Goal: Task Accomplishment & Management: Use online tool/utility

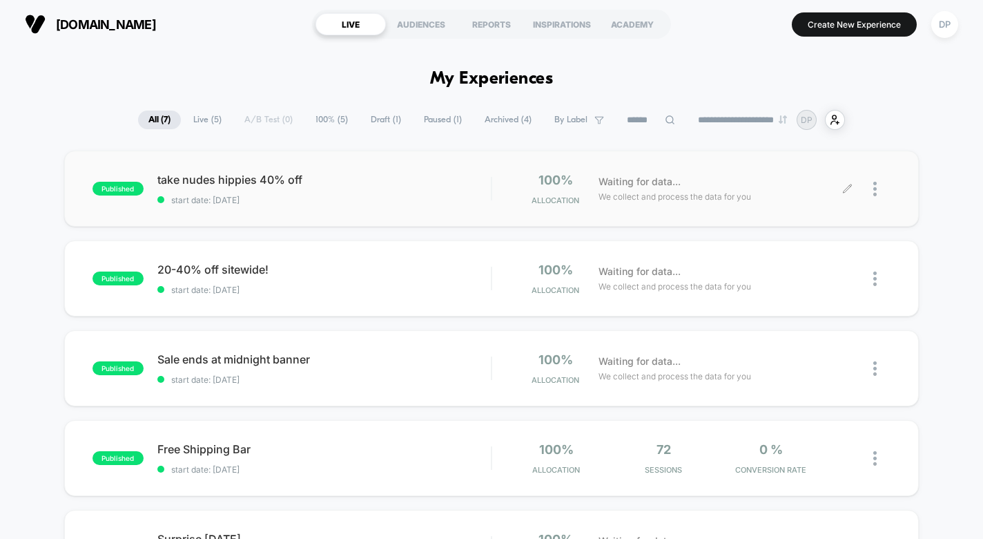
click at [872, 188] on div at bounding box center [869, 189] width 43 height 32
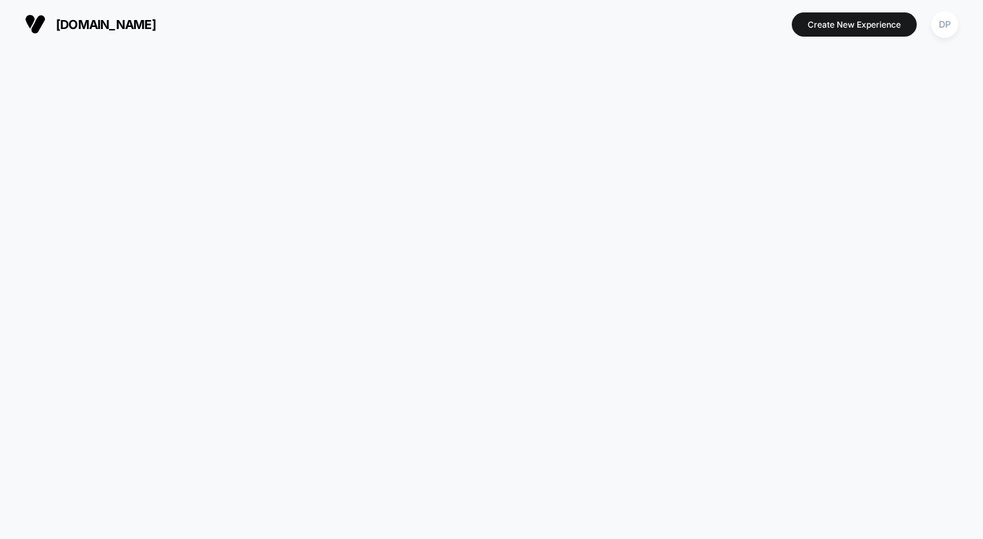
click at [851, 187] on div at bounding box center [491, 293] width 983 height 490
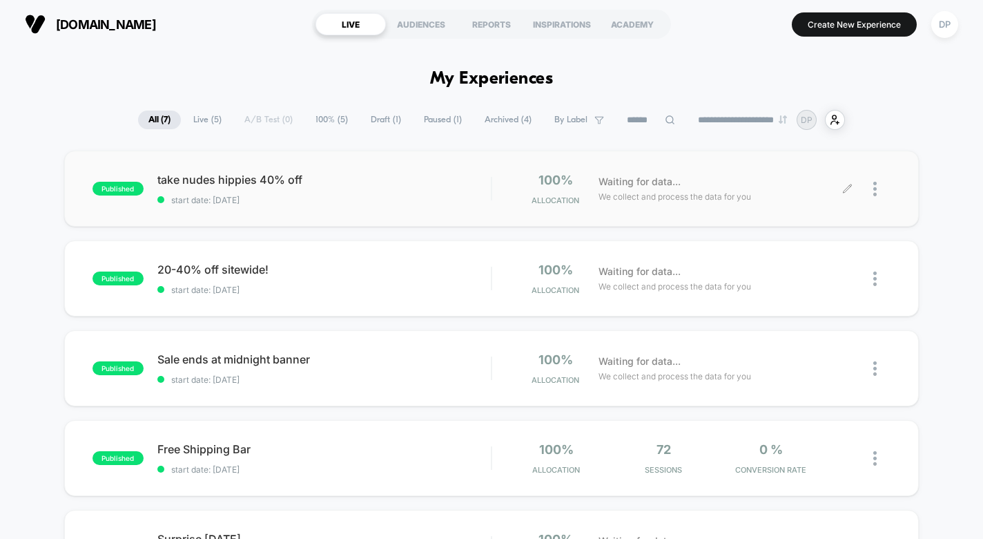
click at [847, 190] on icon at bounding box center [847, 189] width 10 height 10
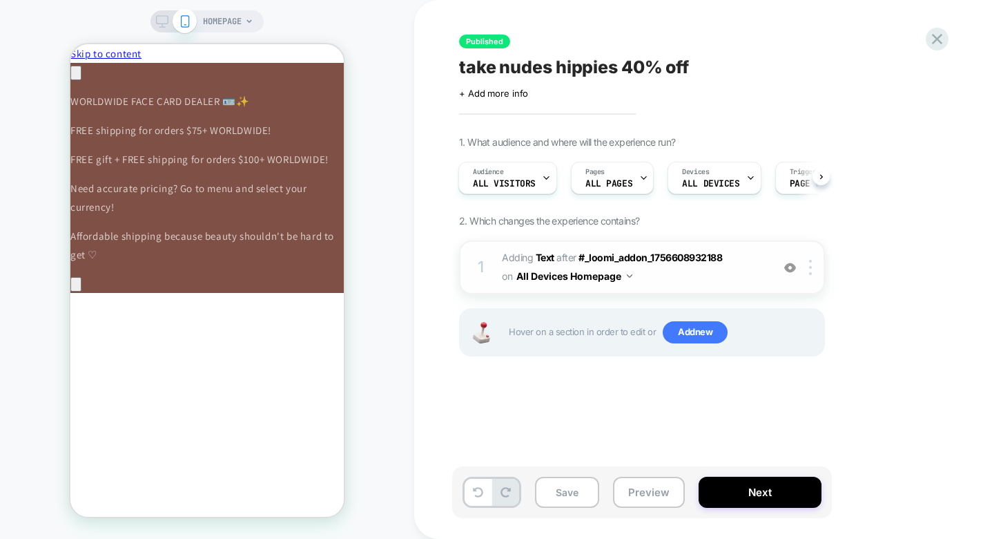
scroll to position [0, 389]
click at [787, 267] on img at bounding box center [790, 268] width 12 height 12
click at [747, 499] on button "Next" at bounding box center [760, 491] width 123 height 31
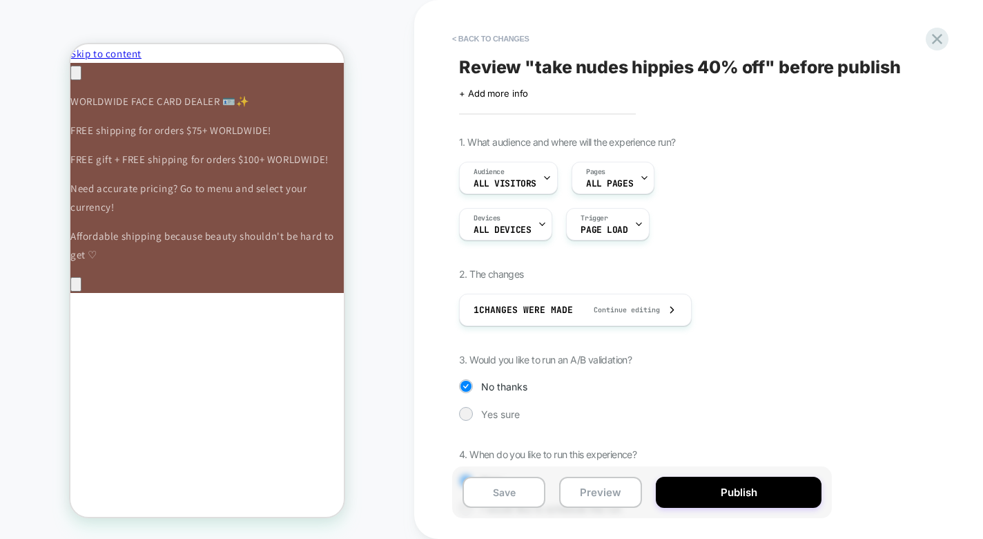
click at [747, 499] on button "Publish" at bounding box center [739, 491] width 166 height 31
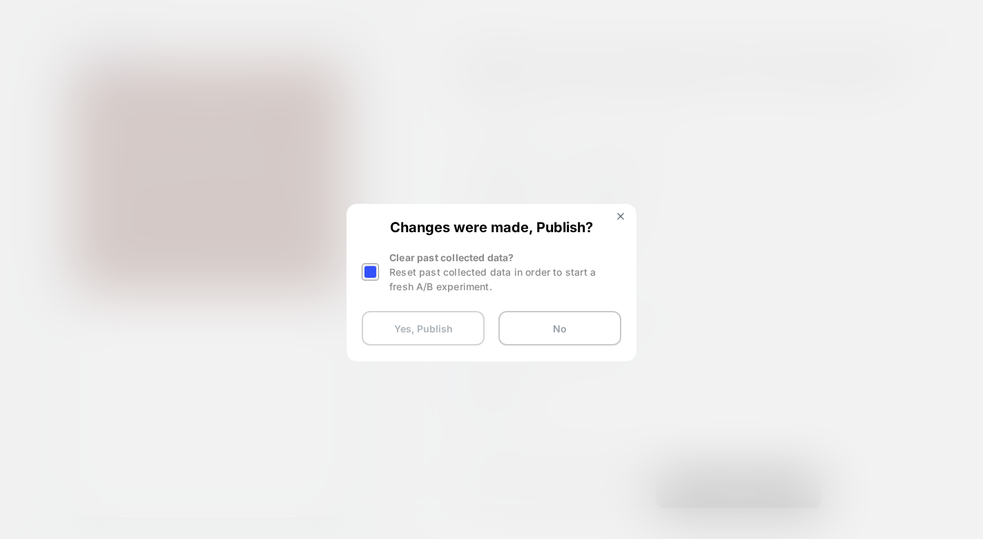
scroll to position [0, 779]
click at [459, 325] on button "Yes, Publish" at bounding box center [423, 328] width 123 height 35
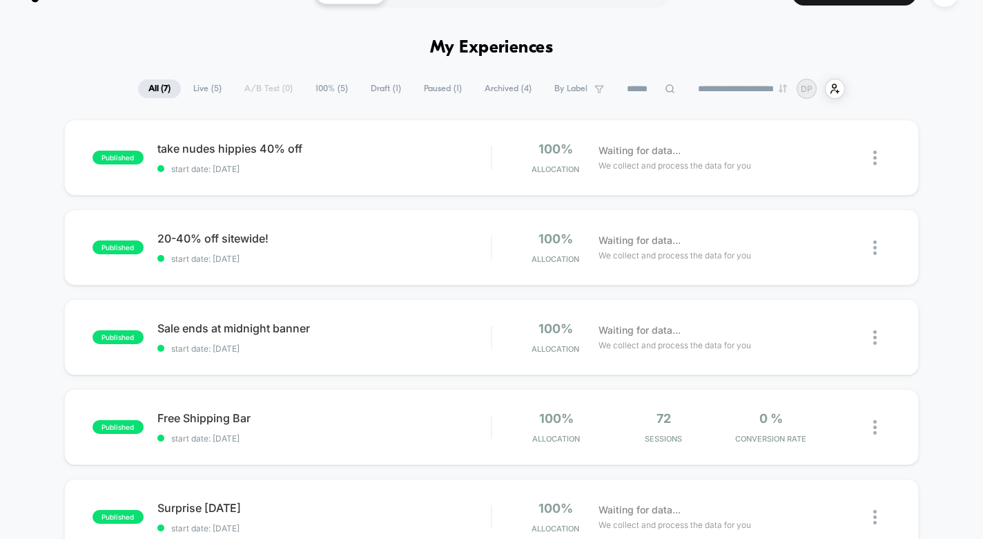
scroll to position [44, 0]
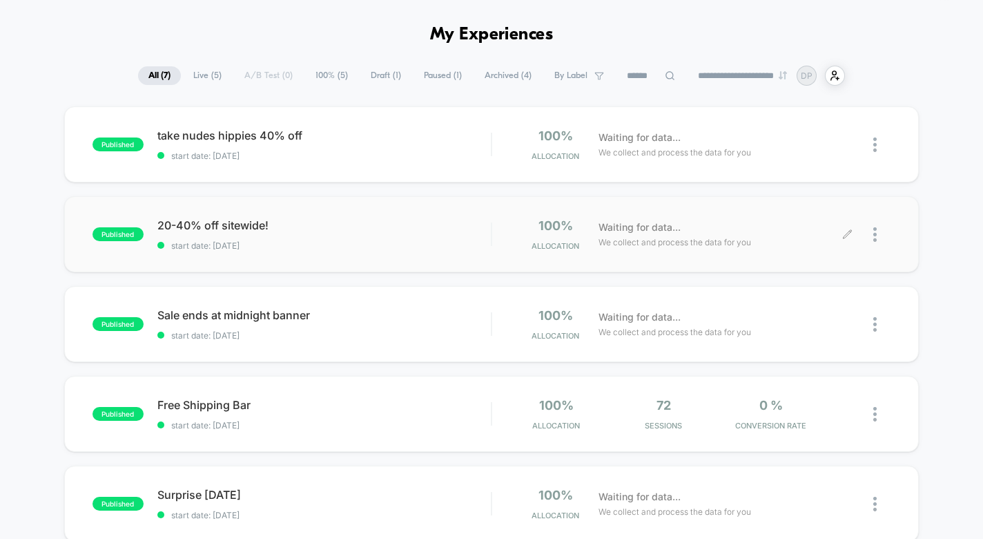
click at [868, 227] on div at bounding box center [869, 234] width 43 height 32
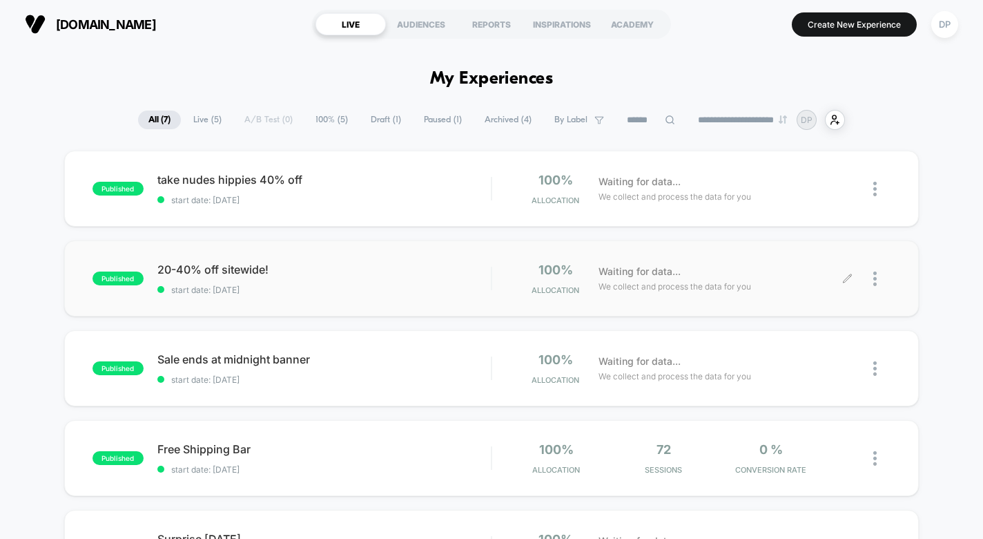
click at [848, 286] on div at bounding box center [869, 278] width 43 height 32
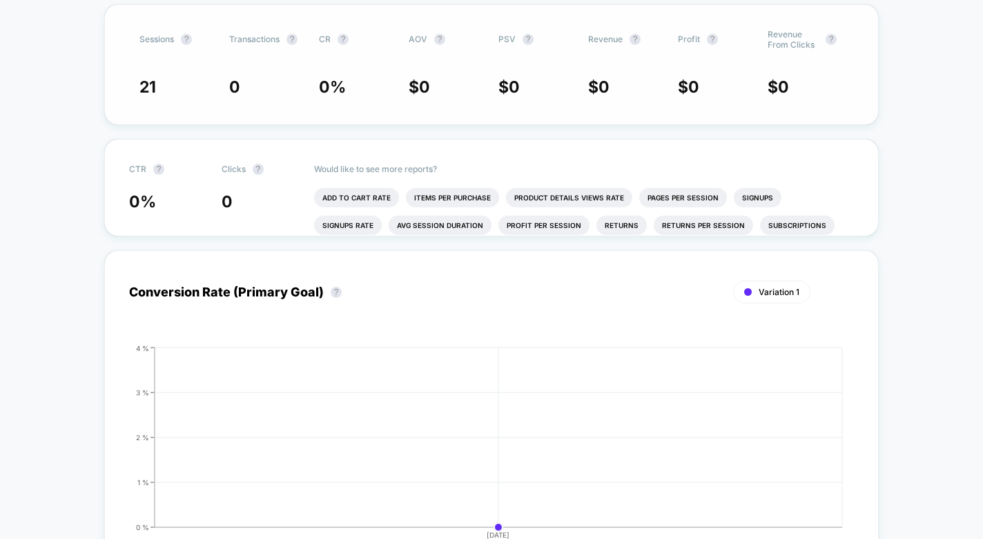
scroll to position [355, 0]
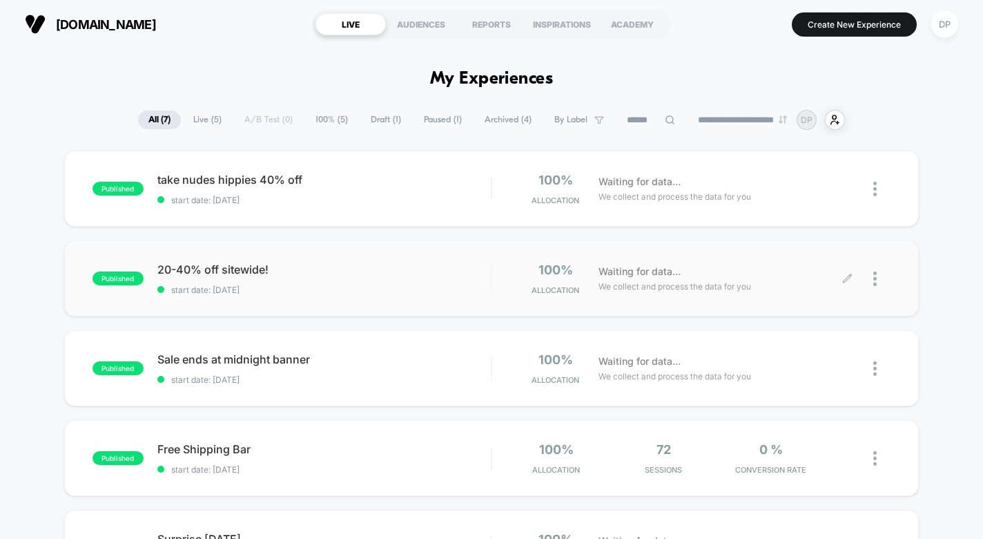
click at [843, 282] on icon at bounding box center [847, 278] width 10 height 10
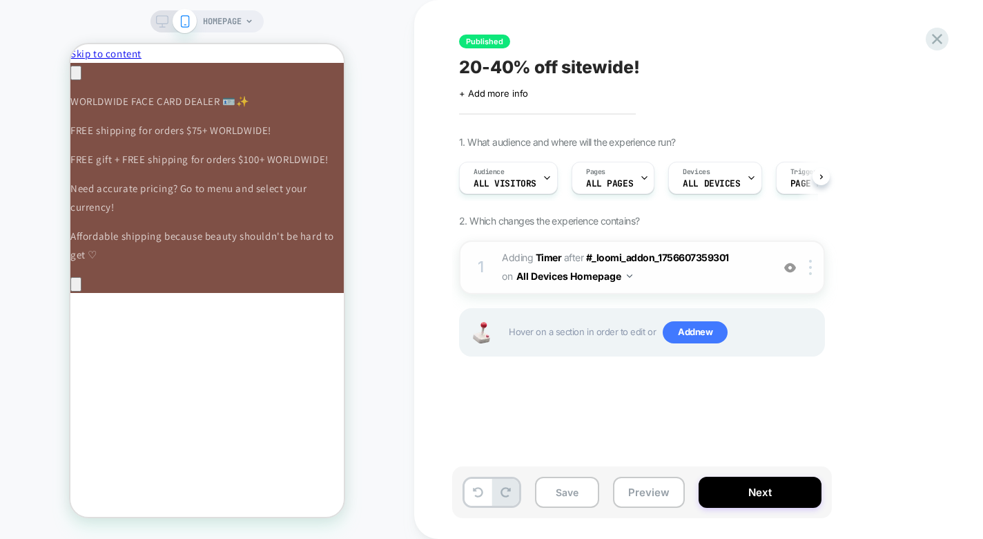
scroll to position [0, 1]
click at [796, 271] on div at bounding box center [790, 267] width 23 height 15
click at [749, 496] on button "Next" at bounding box center [760, 491] width 123 height 31
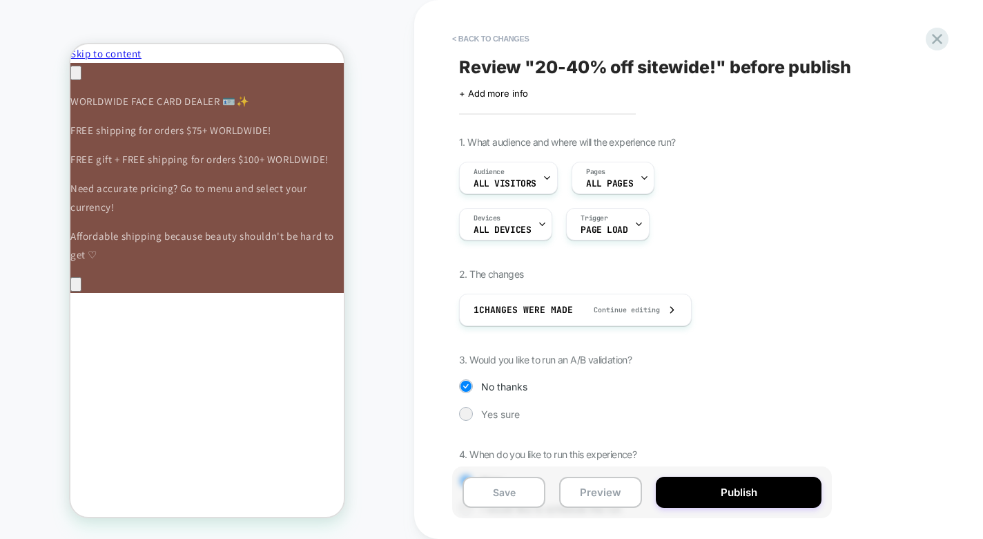
click at [749, 496] on button "Publish" at bounding box center [739, 491] width 166 height 31
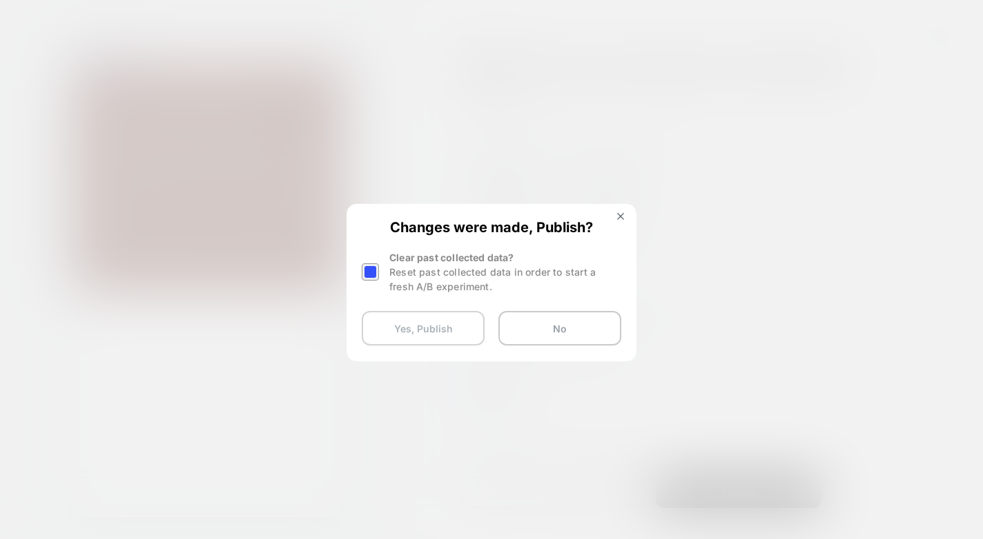
click at [456, 319] on button "Yes, Publish" at bounding box center [423, 328] width 123 height 35
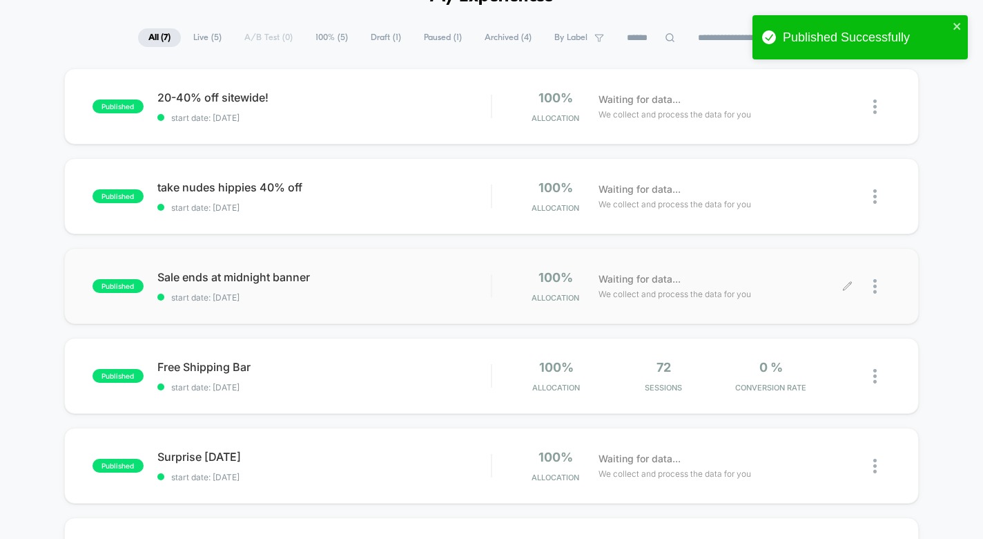
scroll to position [115, 0]
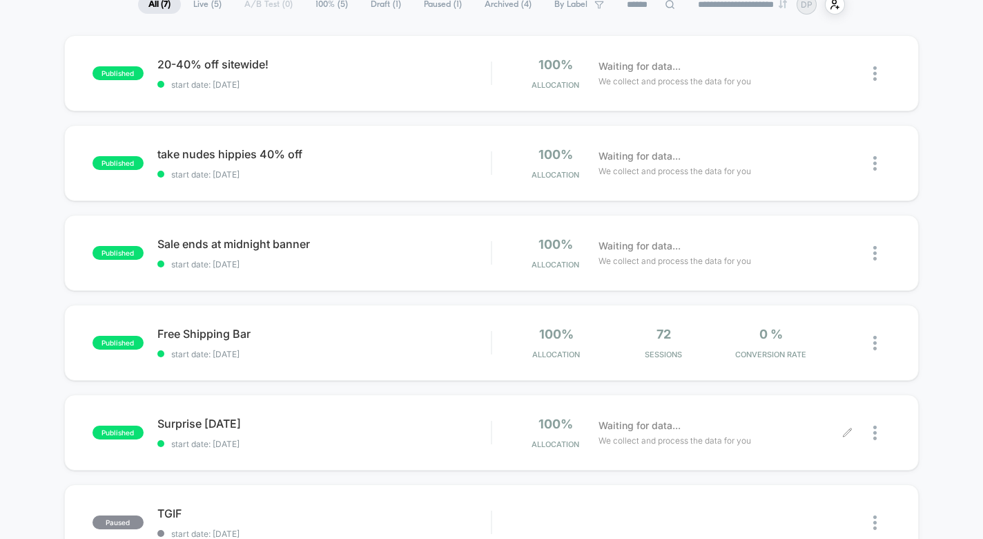
click at [840, 428] on div "Waiting for data... We collect and process the data for you" at bounding box center [720, 432] width 257 height 32
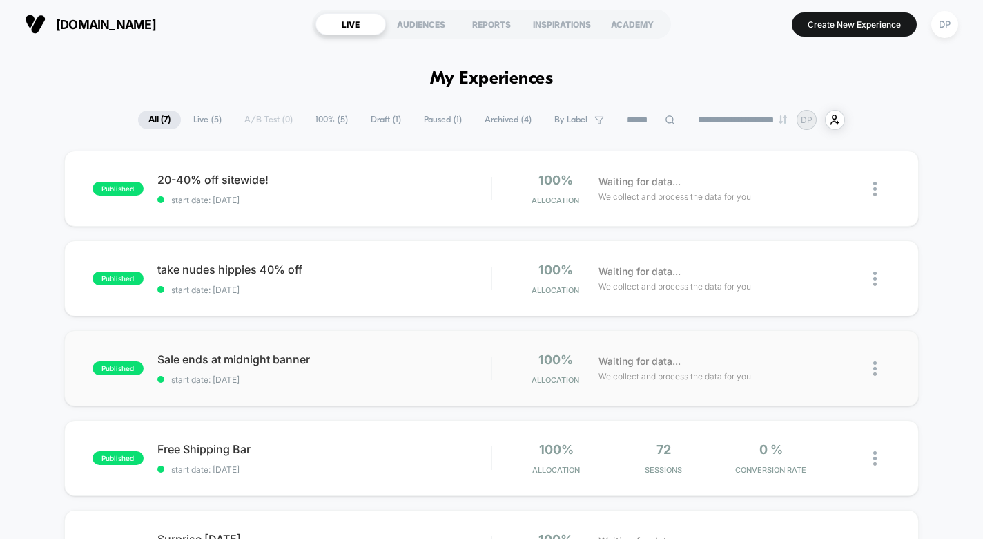
click at [876, 372] on img at bounding box center [875, 368] width 3 height 15
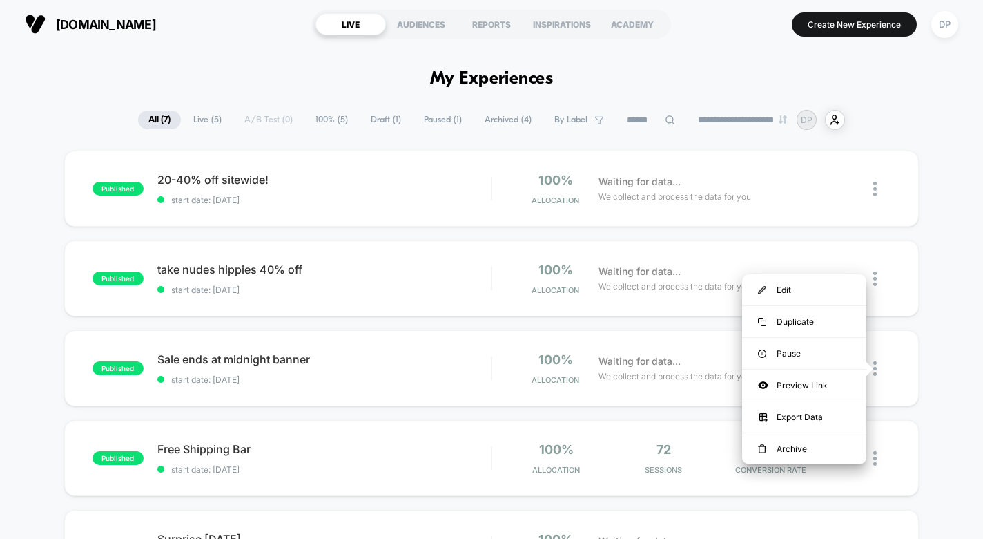
click at [932, 396] on div "published 20-40% off sitewide! start date: [DATE] 100% Allocation Waiting for d…" at bounding box center [491, 493] width 983 height 684
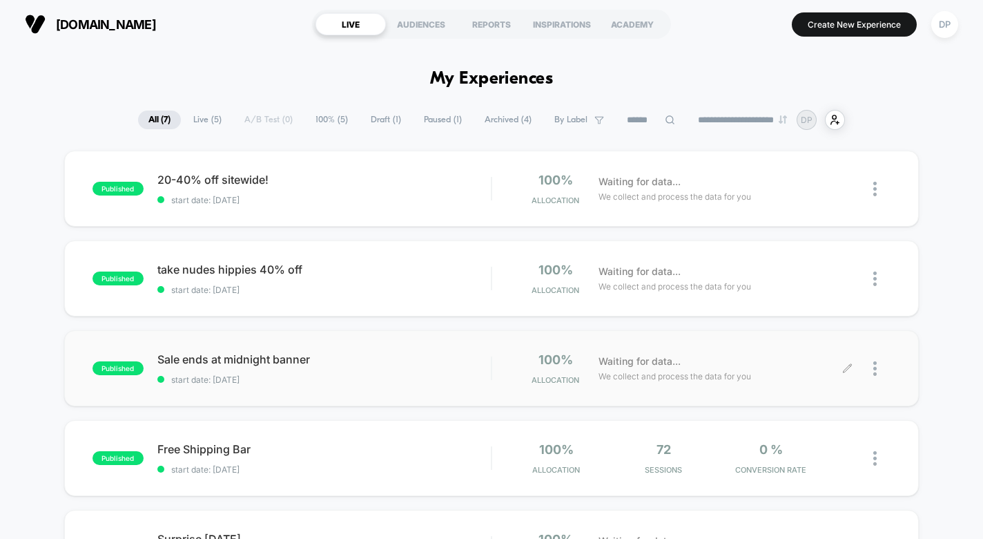
click at [854, 369] on div at bounding box center [869, 368] width 43 height 32
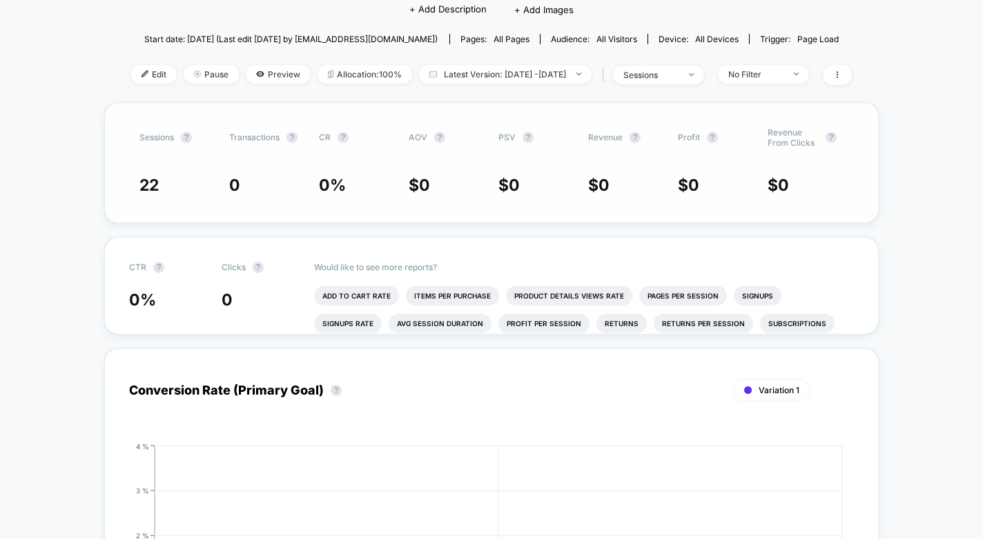
scroll to position [133, 0]
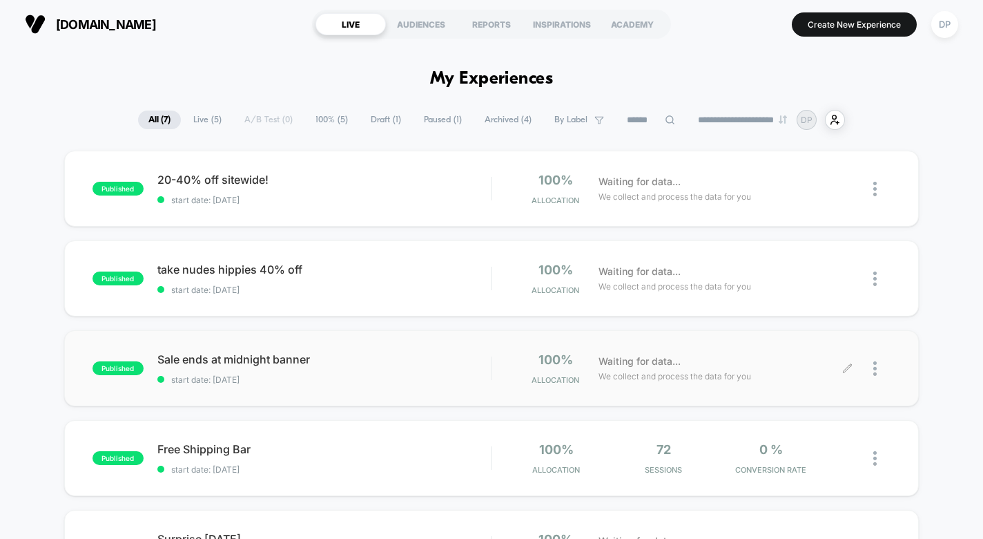
click at [854, 369] on div at bounding box center [869, 368] width 43 height 32
click at [851, 368] on icon at bounding box center [847, 368] width 10 height 10
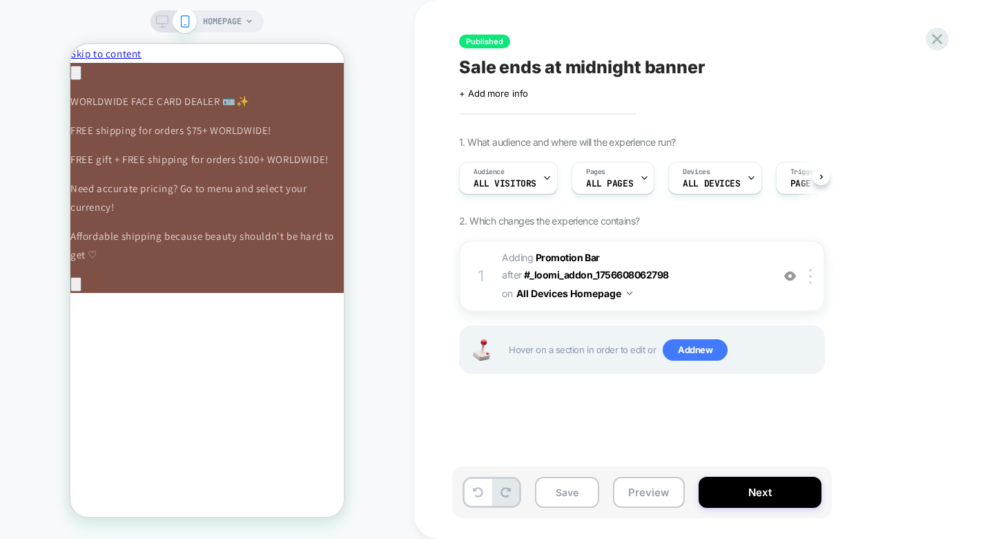
scroll to position [0, 1]
click at [788, 272] on img at bounding box center [790, 276] width 12 height 12
click at [730, 494] on button "Next" at bounding box center [760, 491] width 123 height 31
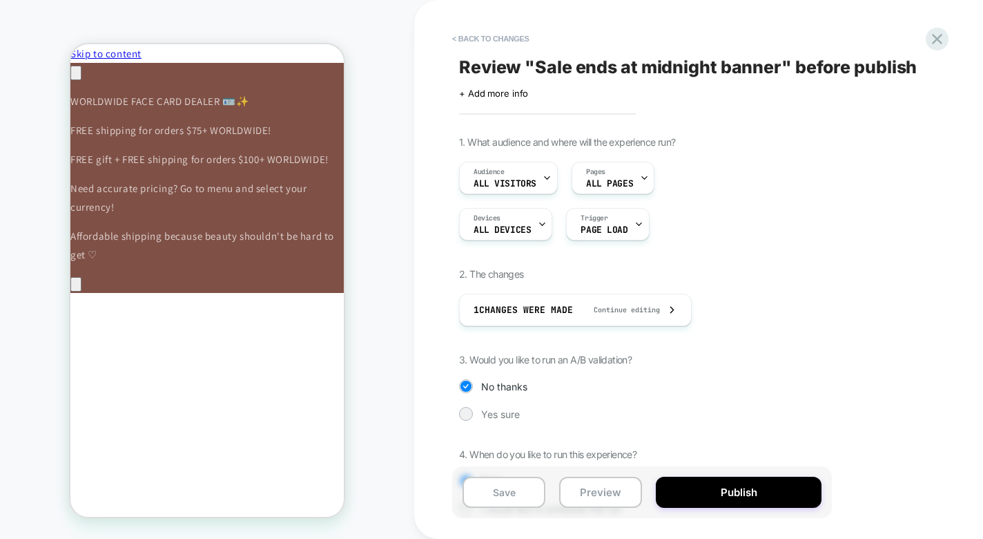
click at [730, 494] on button "Publish" at bounding box center [739, 491] width 166 height 31
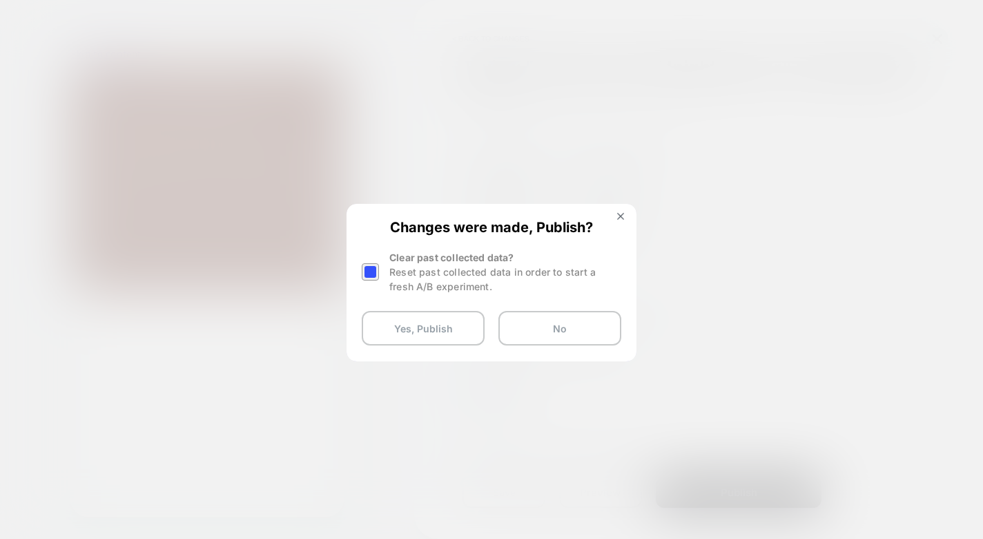
scroll to position [0, 584]
click at [468, 329] on button "Yes, Publish" at bounding box center [423, 328] width 123 height 35
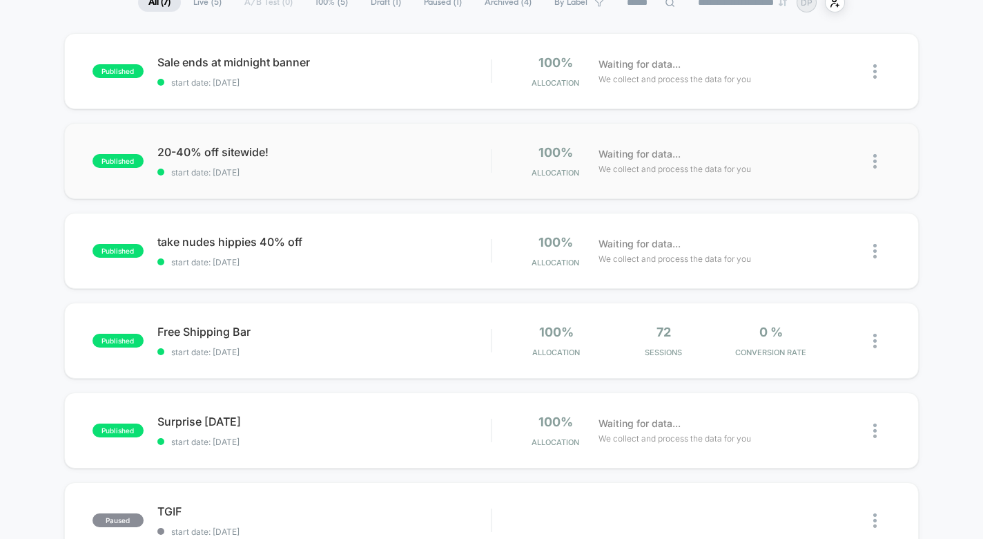
scroll to position [123, 0]
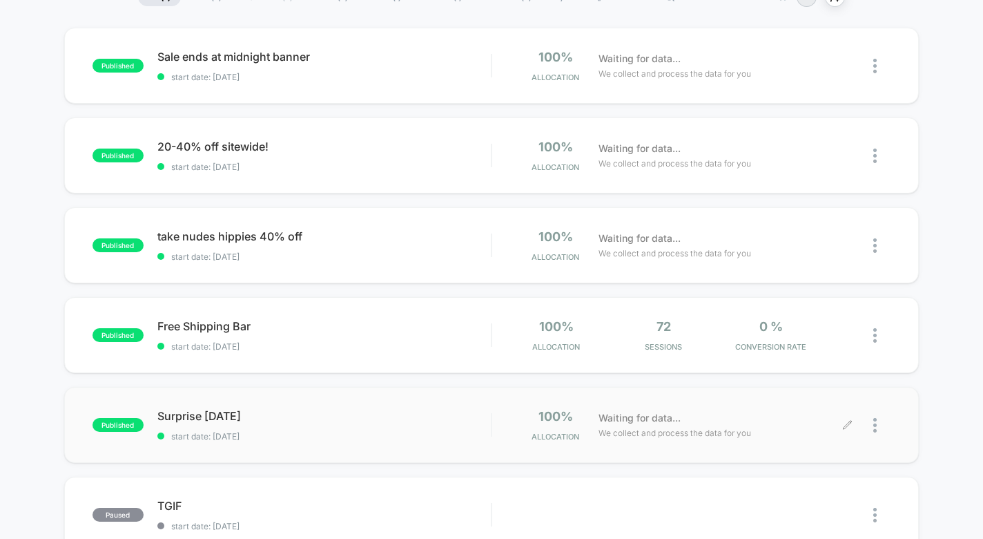
click at [854, 425] on div at bounding box center [869, 425] width 43 height 32
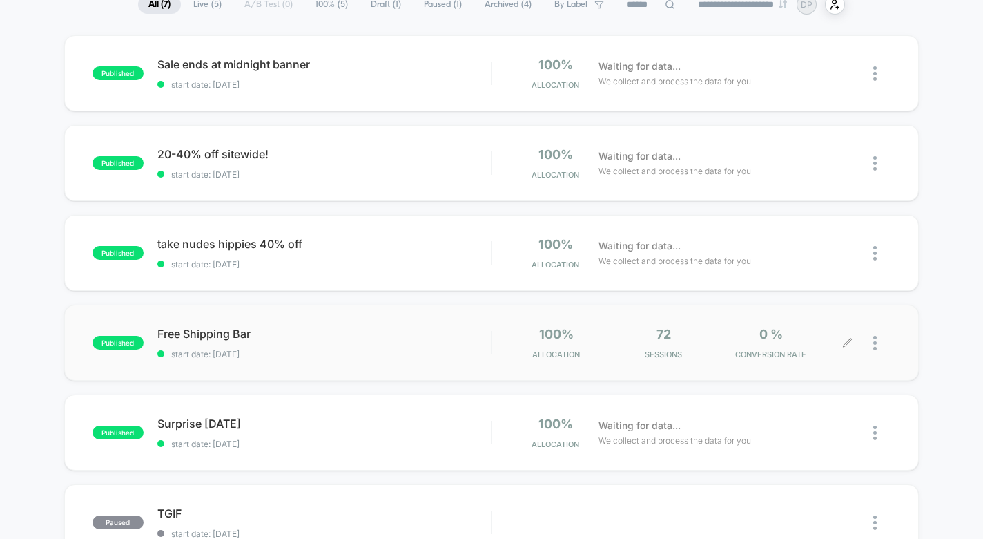
scroll to position [116, 0]
click at [842, 435] on div "Waiting for data... We collect and process the data for you" at bounding box center [720, 432] width 257 height 32
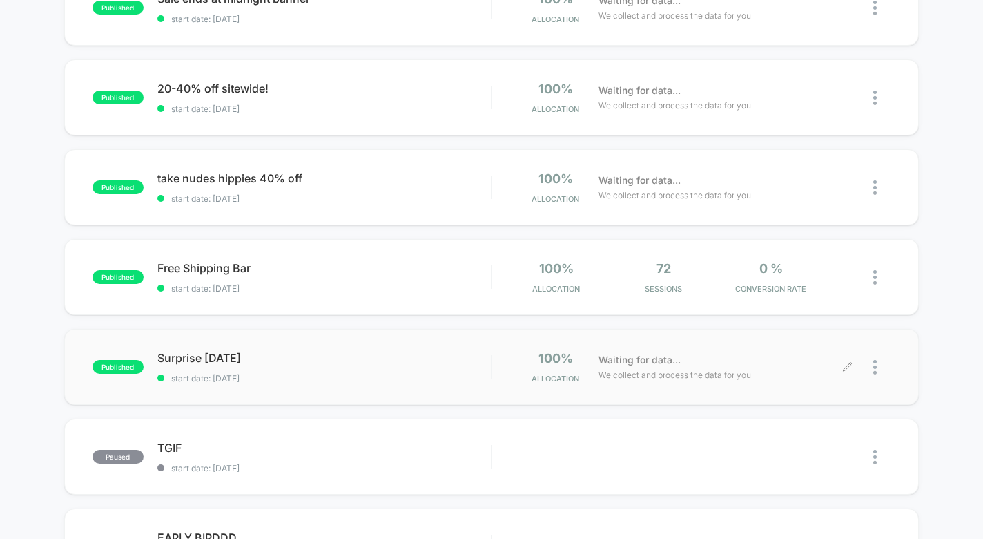
click at [850, 369] on icon at bounding box center [847, 367] width 10 height 10
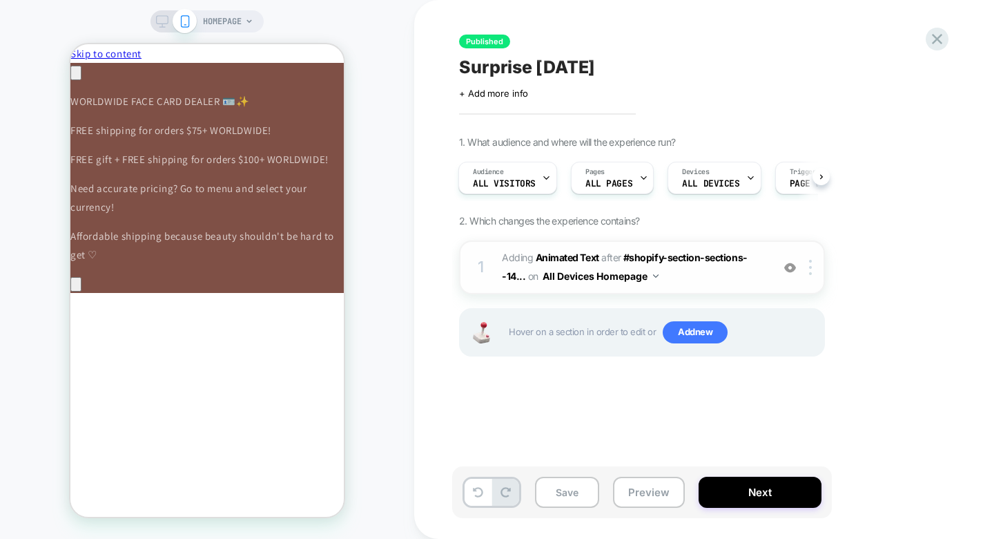
scroll to position [0, 389]
click at [793, 271] on img at bounding box center [790, 268] width 12 height 12
click at [794, 501] on button "Next" at bounding box center [760, 491] width 123 height 31
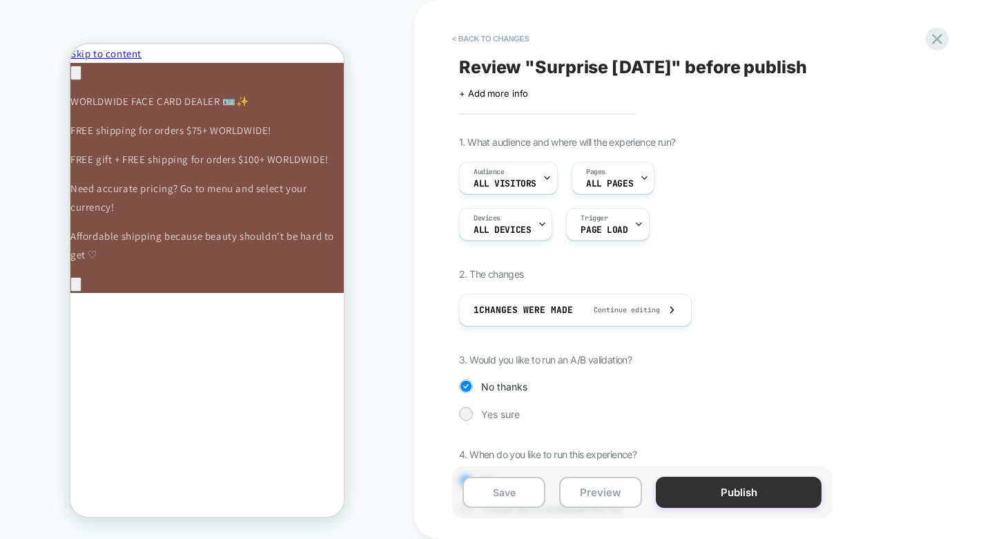
click at [787, 497] on button "Publish" at bounding box center [739, 491] width 166 height 31
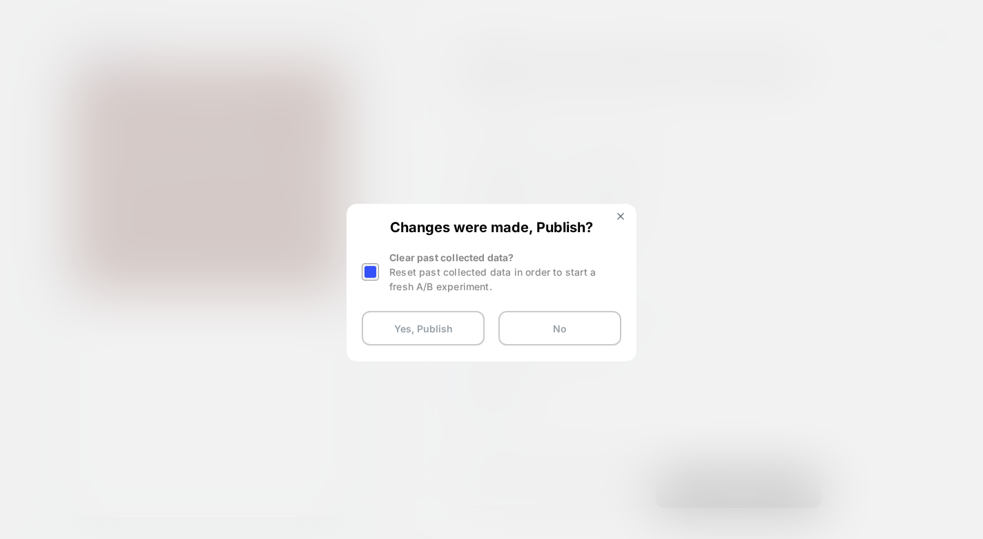
scroll to position [0, 584]
click at [449, 317] on button "Yes, Publish" at bounding box center [423, 328] width 123 height 35
